Goal: Find specific page/section: Find specific page/section

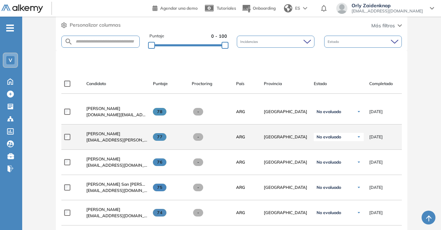
scroll to position [173, 0]
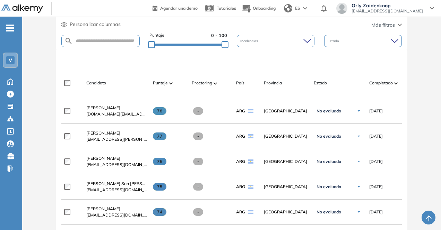
click at [384, 86] on span "Completado" at bounding box center [381, 83] width 24 height 6
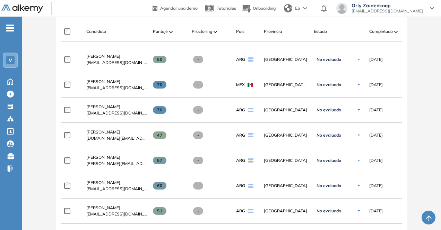
scroll to position [225, 0]
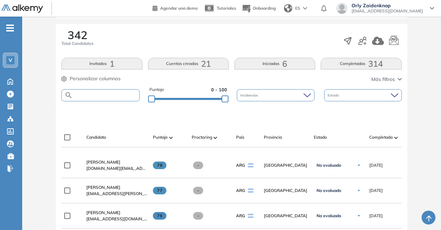
scroll to position [119, 0]
click at [82, 95] on input "text" at bounding box center [106, 95] width 66 height 5
type input "******"
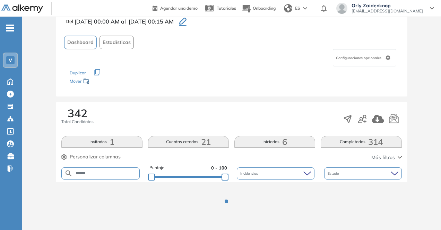
scroll to position [68, 0]
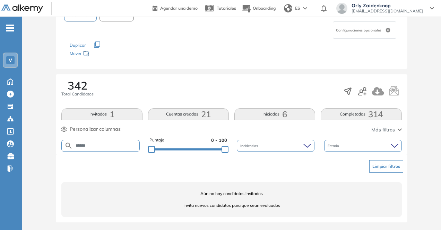
drag, startPoint x: 96, startPoint y: 145, endPoint x: 54, endPoint y: 144, distance: 42.6
click at [53, 145] on div "Evaluación : Veritran - AP Abierta Ver evaluación Cerrar evaluación Del [DATE] …" at bounding box center [231, 96] width 413 height 269
click at [370, 114] on span "314" at bounding box center [375, 114] width 15 height 0
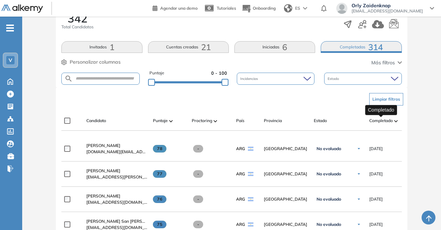
click at [384, 120] on span "Completado" at bounding box center [381, 121] width 24 height 6
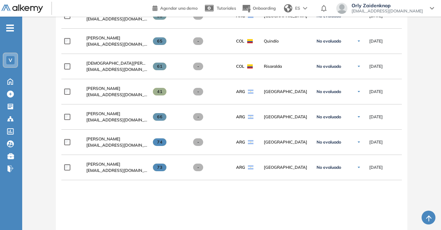
scroll to position [473, 0]
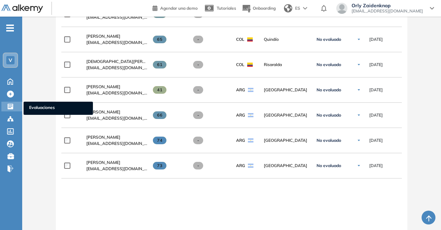
click at [10, 106] on icon at bounding box center [10, 106] width 7 height 7
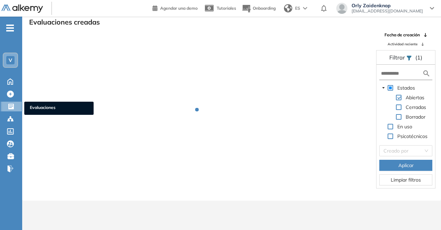
scroll to position [17, 0]
click at [57, 107] on span "Evaluaciones" at bounding box center [59, 109] width 58 height 8
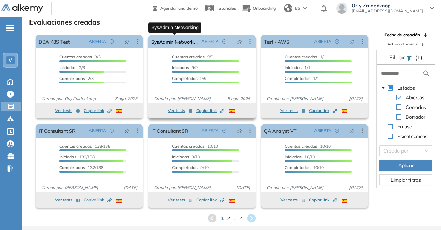
click at [174, 43] on link "SysAdmin Networking" at bounding box center [174, 42] width 47 height 14
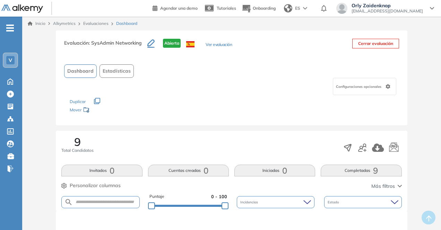
click at [360, 171] on button "Completadas 9" at bounding box center [360, 171] width 81 height 12
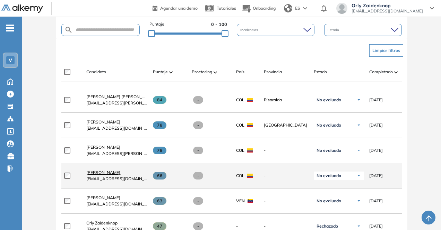
scroll to position [173, 0]
click at [107, 175] on span "[PERSON_NAME]" at bounding box center [103, 172] width 34 height 5
